Goal: Book appointment/travel/reservation

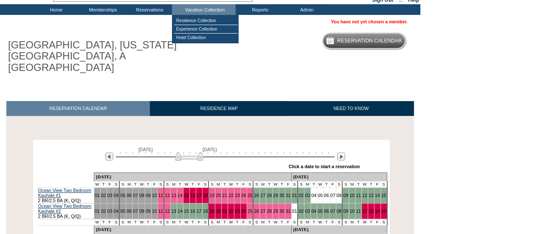
scroll to position [85, 0]
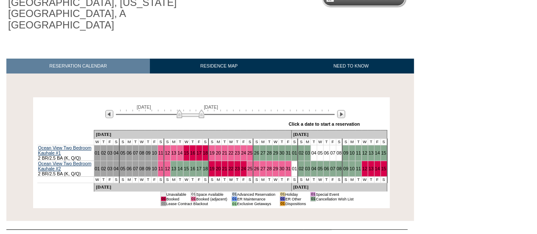
click at [193, 110] on img at bounding box center [191, 114] width 28 height 8
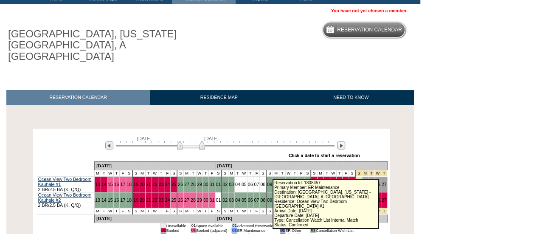
scroll to position [42, 0]
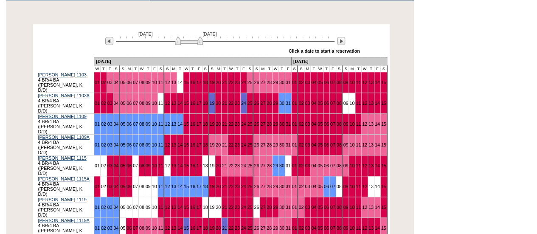
scroll to position [170, 0]
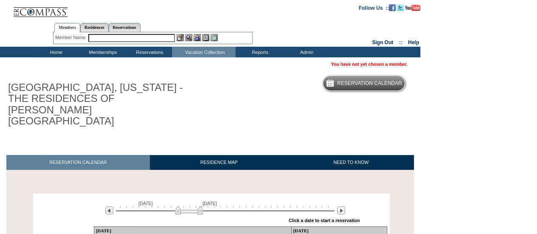
scroll to position [85, 0]
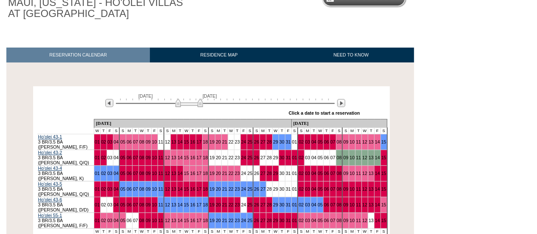
scroll to position [127, 0]
